Goal: Task Accomplishment & Management: Manage account settings

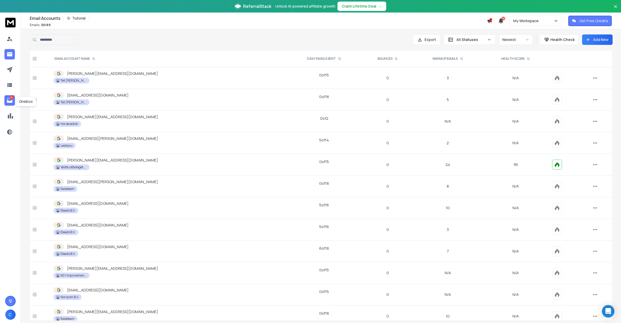
click at [5, 101] on link "14" at bounding box center [9, 100] width 10 height 10
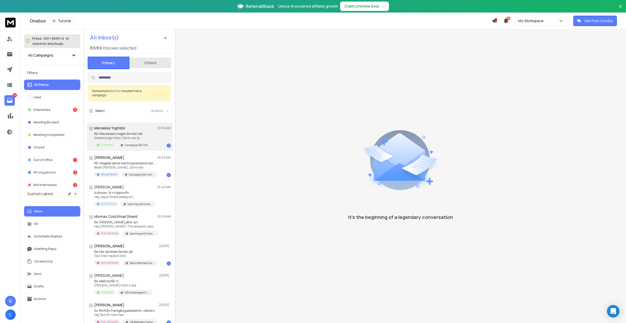
click at [132, 132] on p "Re: Nieuwe aanvragen binnen het" at bounding box center [123, 134] width 59 height 4
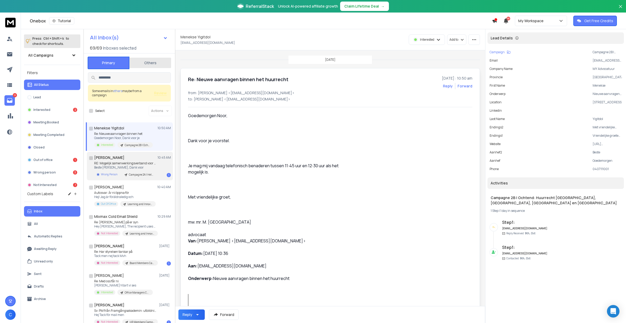
click at [131, 157] on div "[PERSON_NAME] 10:45 AM" at bounding box center [132, 157] width 77 height 5
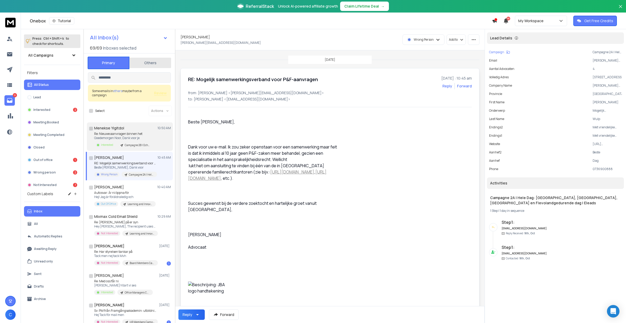
click at [138, 136] on p "Goedemorgen Noor, Dank voor je" at bounding box center [123, 138] width 59 height 4
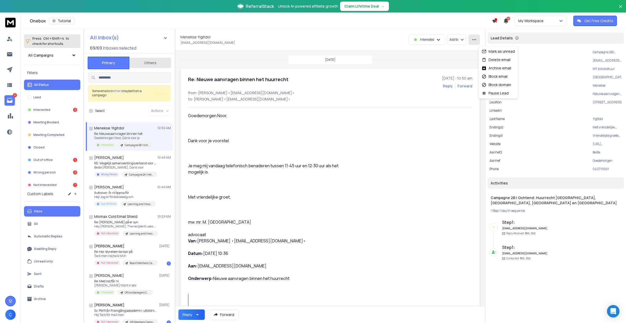
click at [477, 37] on icon "button" at bounding box center [474, 39] width 5 height 5
click at [504, 50] on div "Mark as unread" at bounding box center [498, 51] width 33 height 5
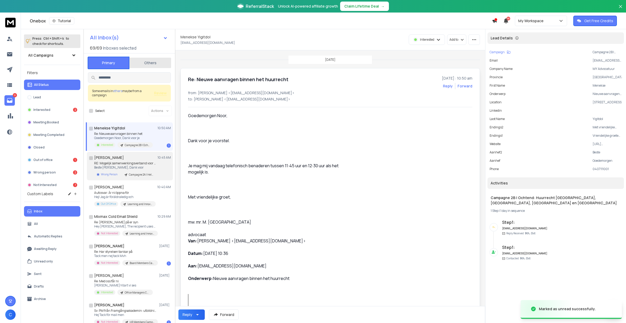
click at [150, 172] on div "Campagne 2A | Hele Dag: [GEOGRAPHIC_DATA], [GEOGRAPHIC_DATA], [GEOGRAPHIC_DATA]…" at bounding box center [139, 174] width 35 height 5
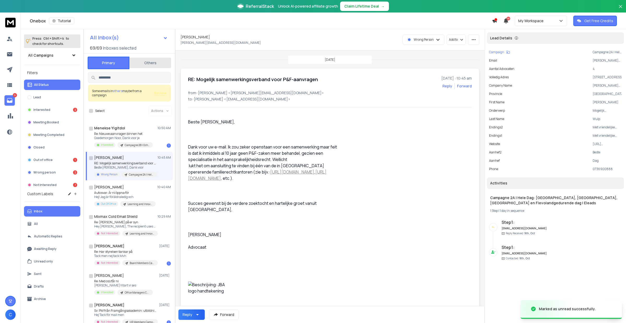
click at [547, 38] on div "Lead Details" at bounding box center [555, 37] width 137 height 11
click at [485, 44] on div "[PERSON_NAME] [PERSON_NAME] [PERSON_NAME][EMAIL_ADDRESS][DOMAIN_NAME] Wrong Per…" at bounding box center [330, 39] width 310 height 21
click at [476, 41] on icon "button" at bounding box center [474, 39] width 5 height 5
click at [495, 51] on div "Mark as unread" at bounding box center [484, 51] width 33 height 5
